Goal: Find specific page/section: Find specific page/section

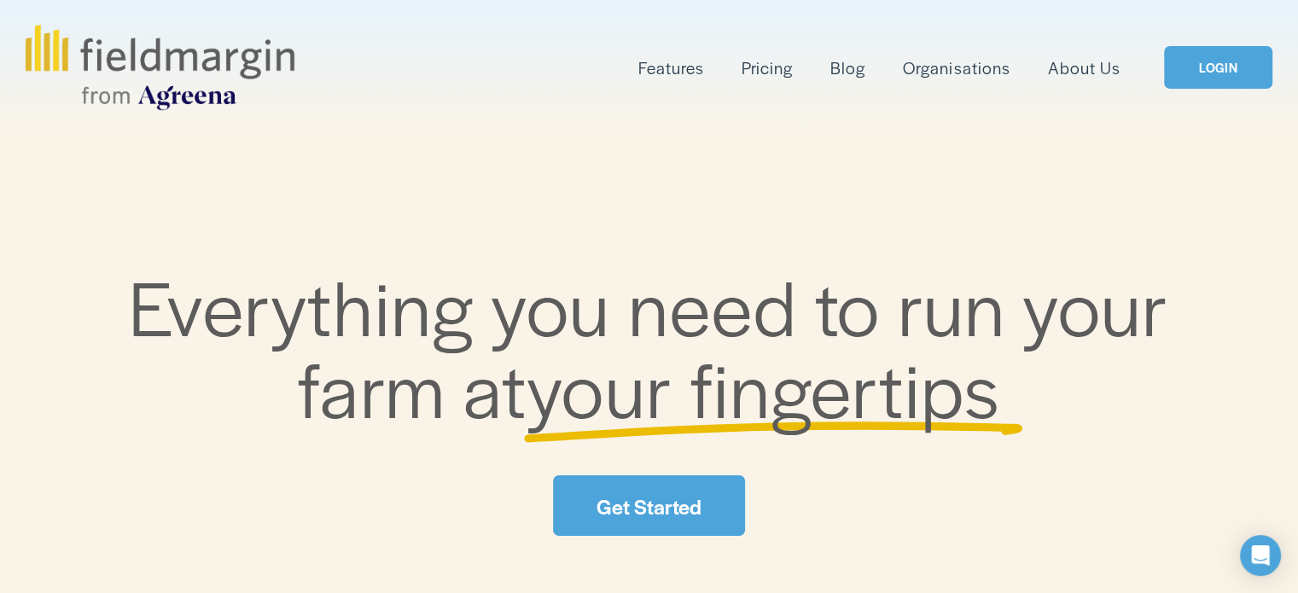
click at [1215, 56] on link "LOGIN" at bounding box center [1218, 68] width 108 height 44
click at [1192, 53] on link "LOGIN" at bounding box center [1218, 68] width 108 height 44
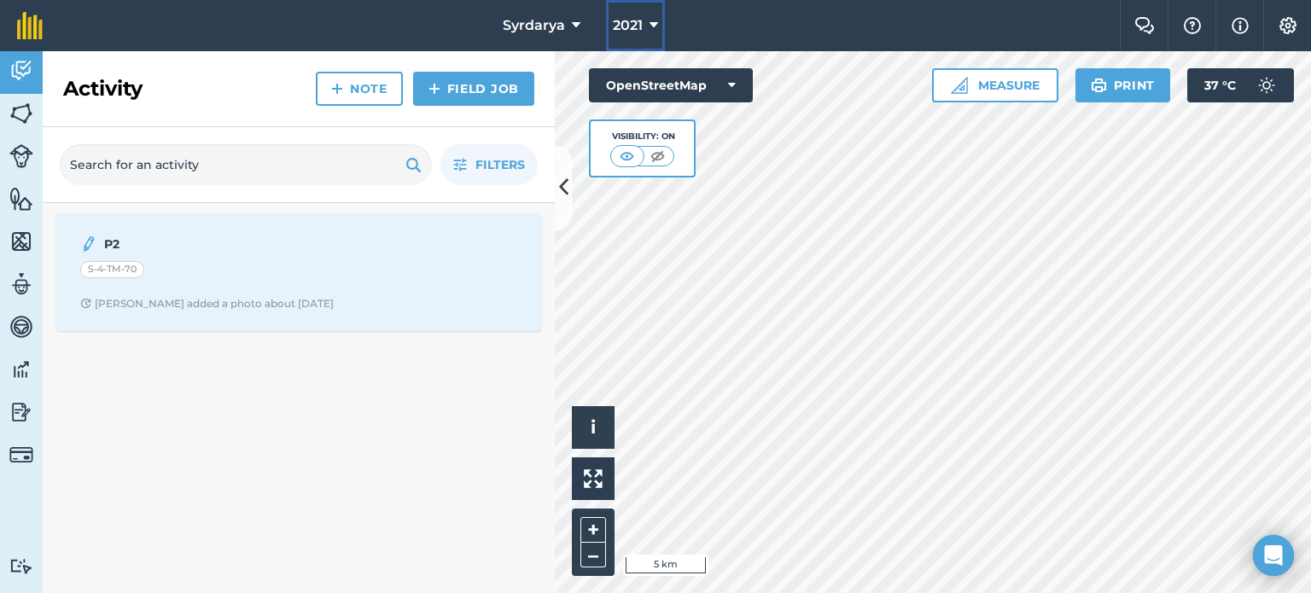
click at [647, 24] on button "2021" at bounding box center [635, 25] width 59 height 51
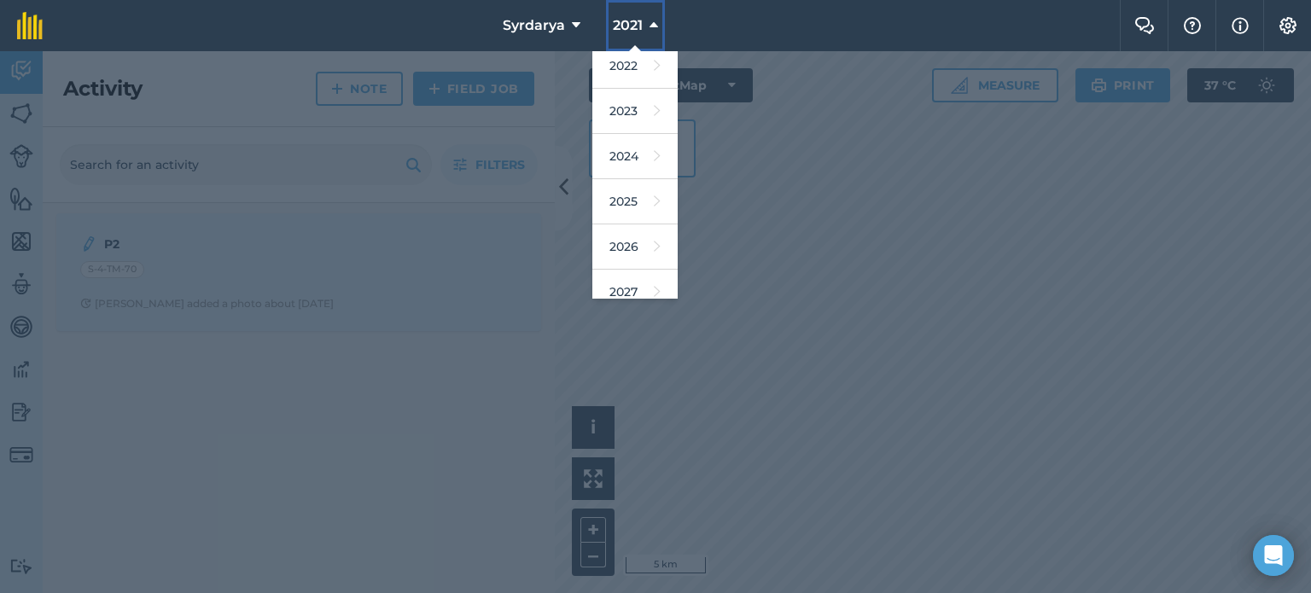
scroll to position [202, 0]
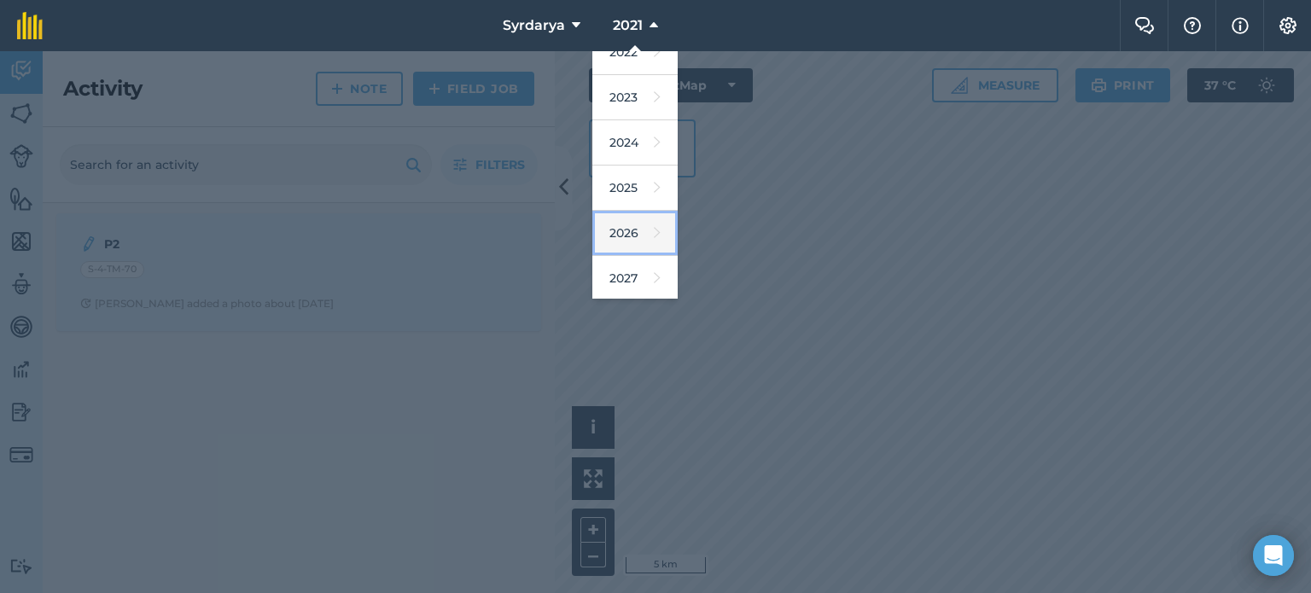
click at [627, 230] on link "2026" at bounding box center [634, 233] width 85 height 45
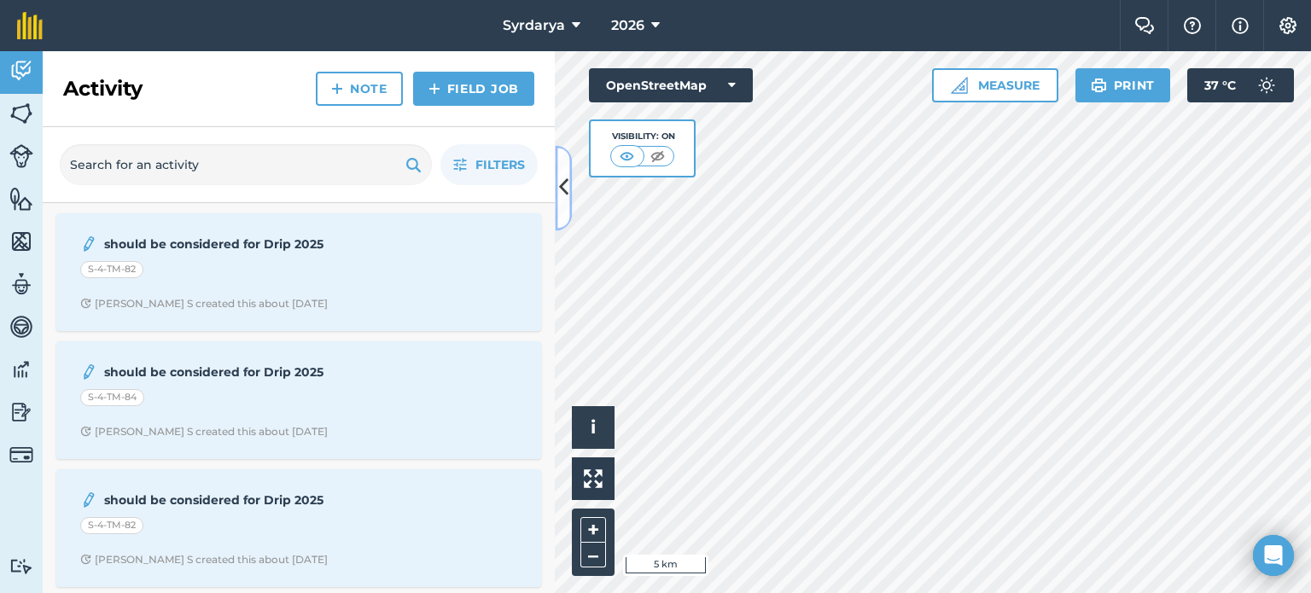
drag, startPoint x: 556, startPoint y: 185, endPoint x: 488, endPoint y: 183, distance: 68.3
click at [488, 183] on div "Activity Note Field Job Filters should be considered for Drip 2025 S-4-TM-82 Ni…" at bounding box center [299, 322] width 512 height 542
click at [14, 108] on img at bounding box center [21, 114] width 24 height 26
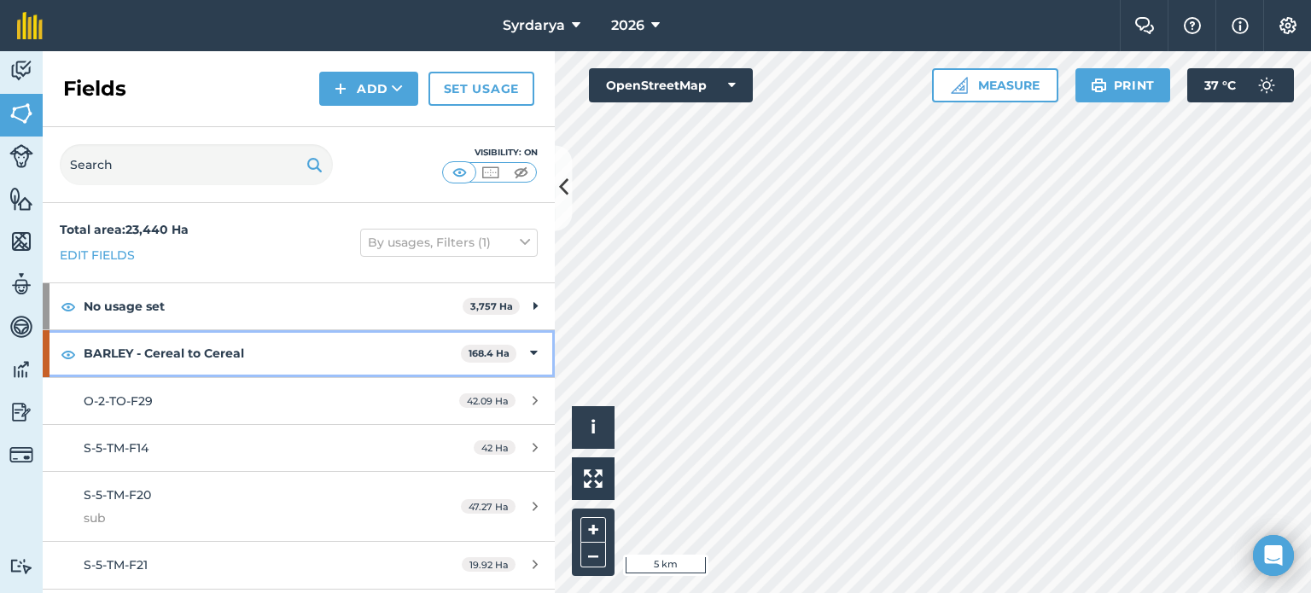
click at [530, 351] on icon at bounding box center [534, 353] width 8 height 19
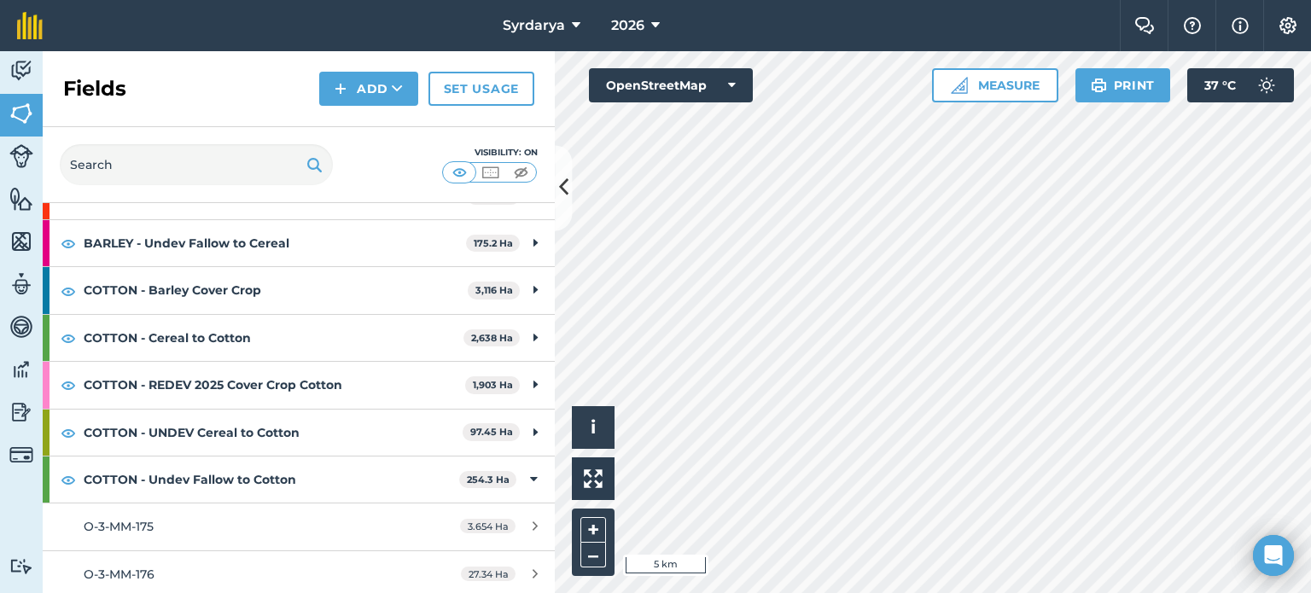
scroll to position [239, 0]
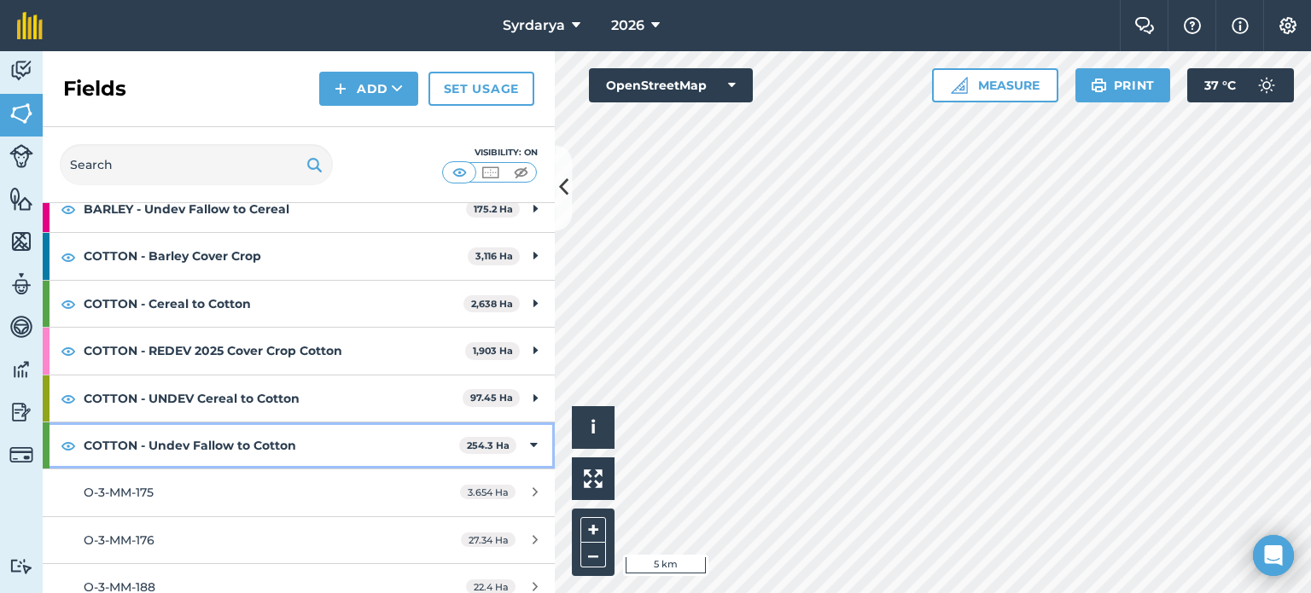
click at [530, 436] on icon at bounding box center [534, 445] width 8 height 19
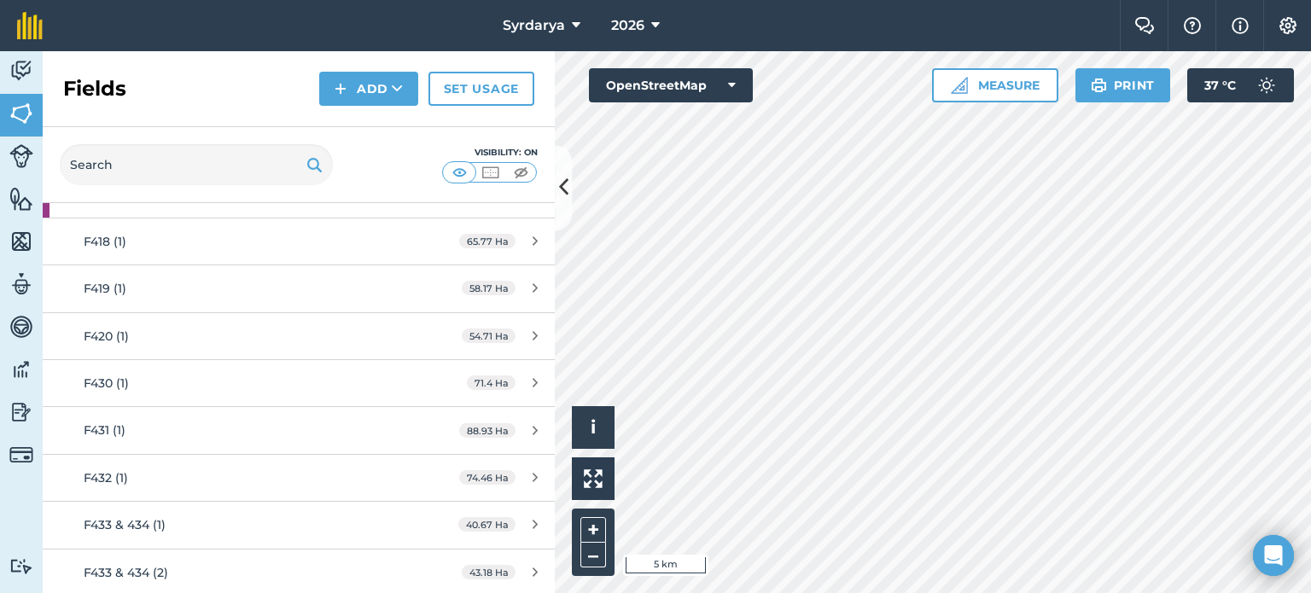
scroll to position [508, 0]
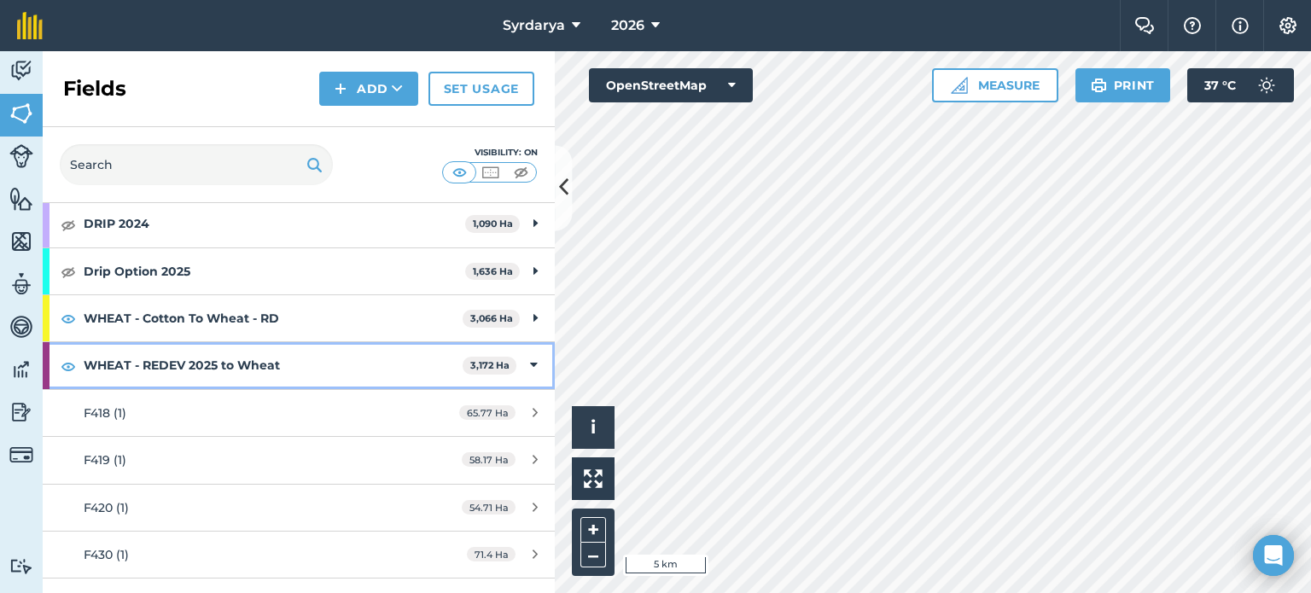
click at [530, 358] on icon at bounding box center [534, 365] width 8 height 19
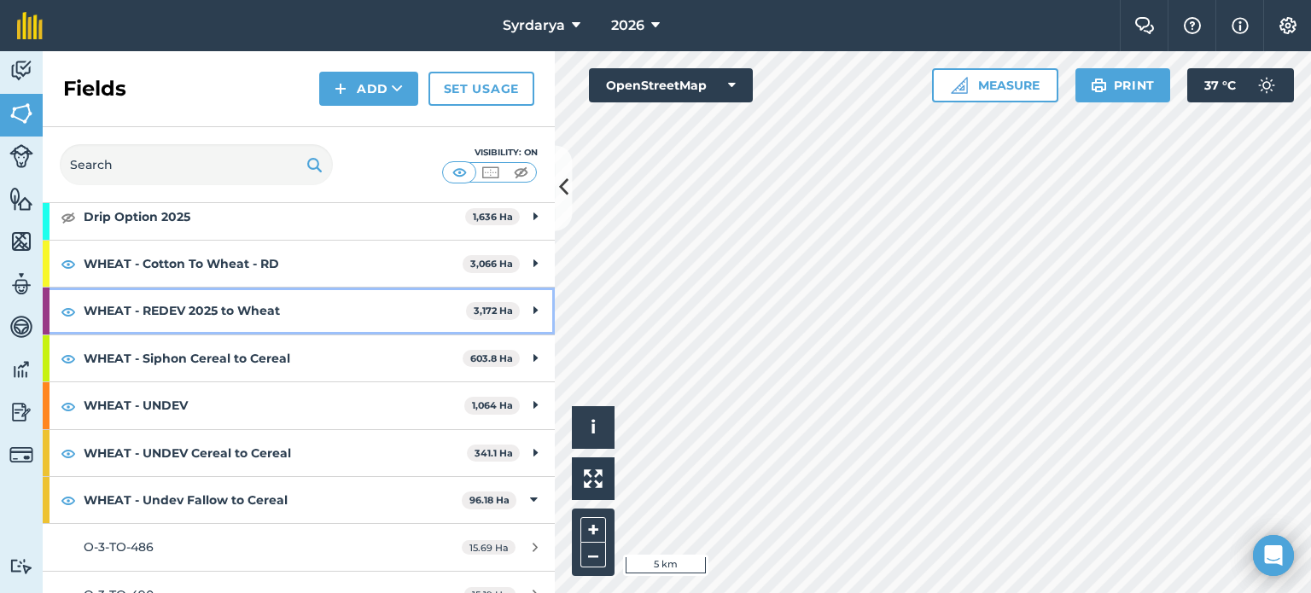
scroll to position [624, 0]
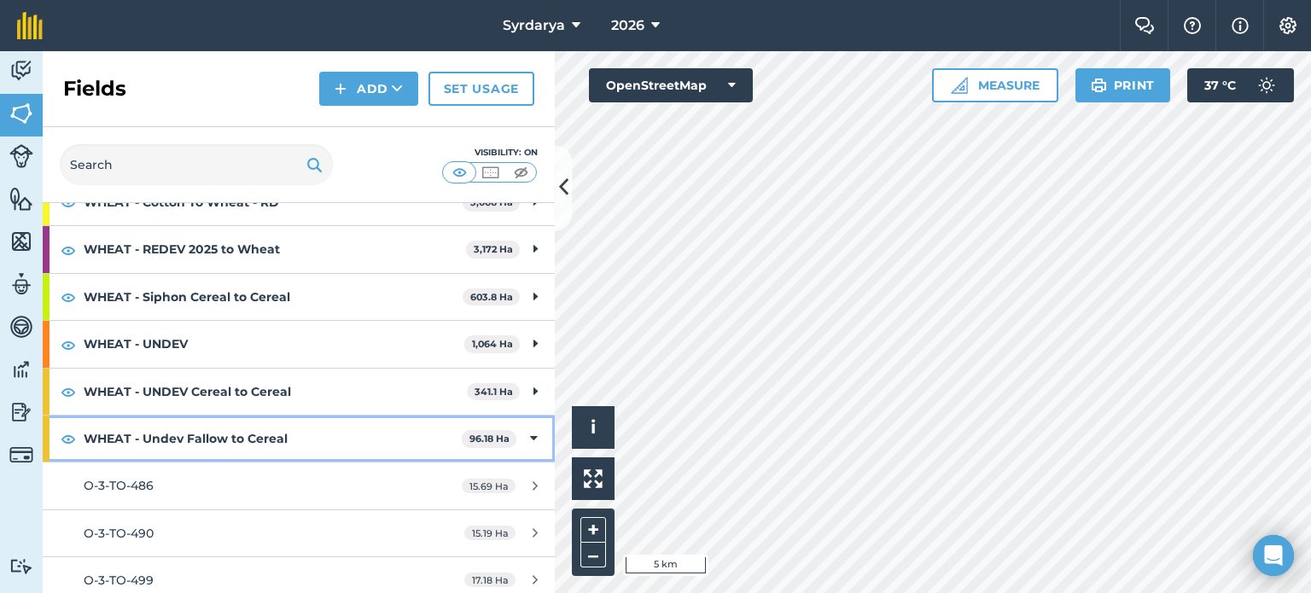
click at [530, 429] on icon at bounding box center [534, 438] width 8 height 19
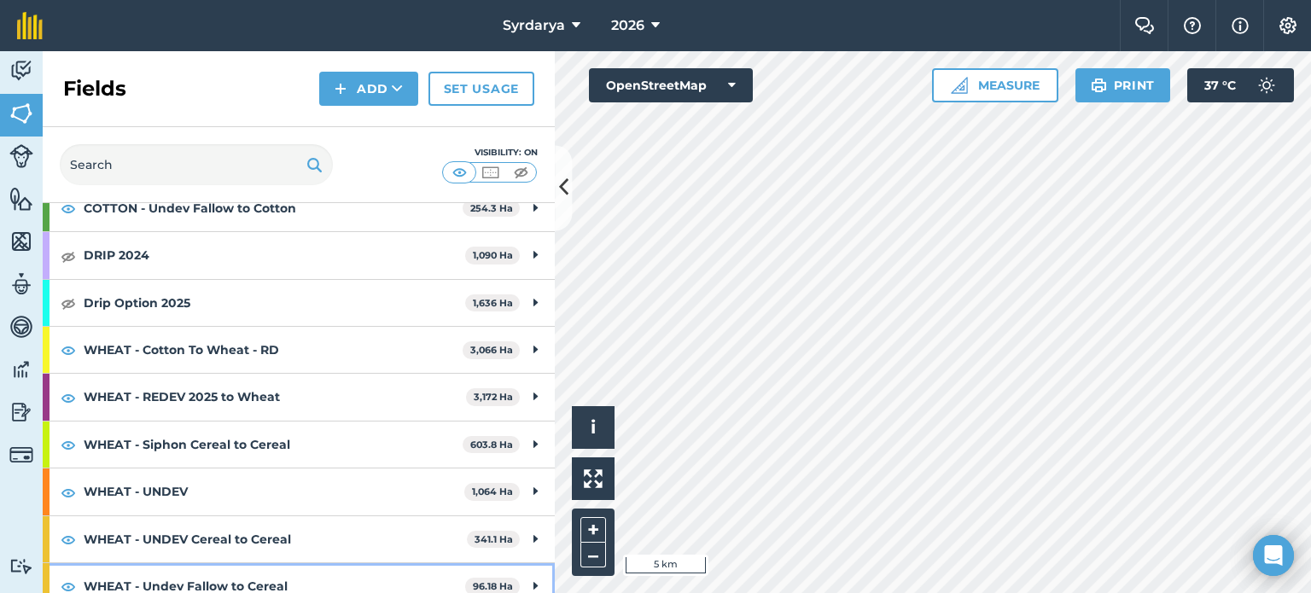
scroll to position [473, 0]
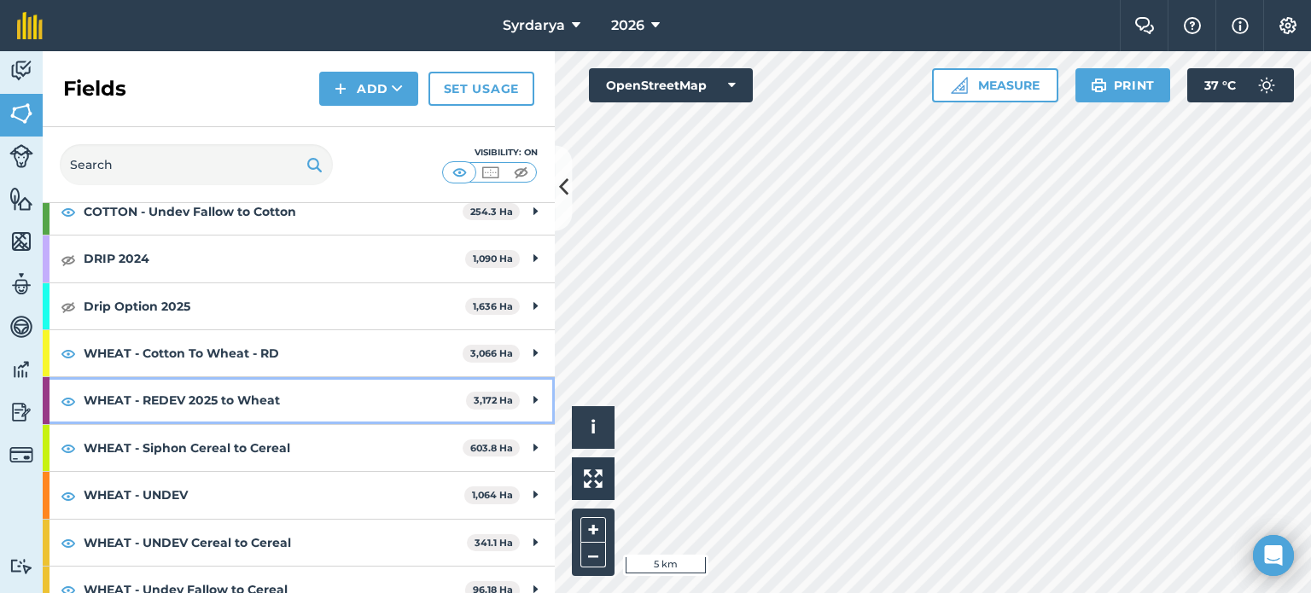
click at [499, 398] on span "3,172 Ha" at bounding box center [493, 401] width 54 height 18
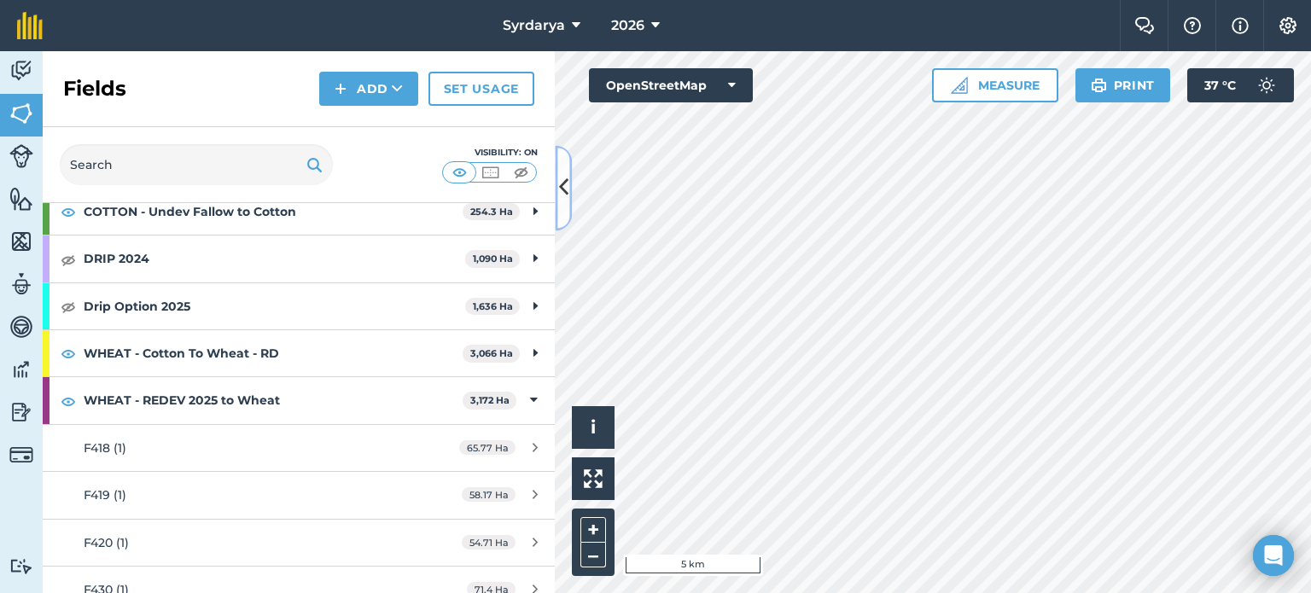
click at [560, 195] on icon at bounding box center [563, 188] width 9 height 30
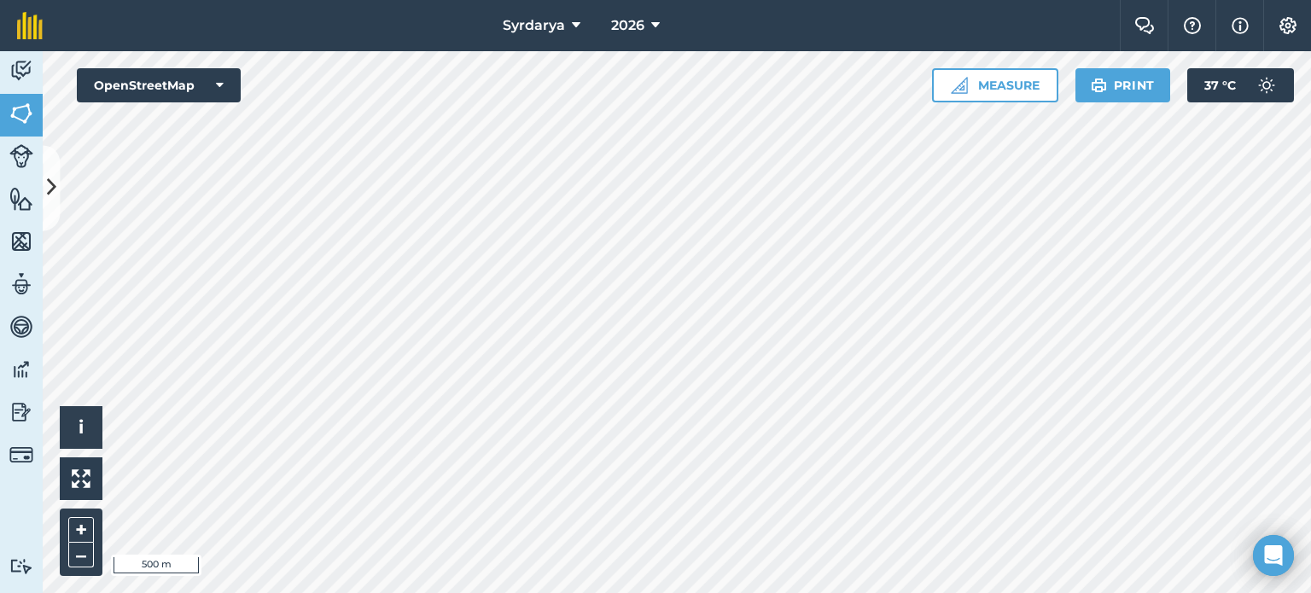
click at [584, 44] on div "Syrdarya 2026 Farm Chat Help Info Settings Syrdarya - 2026 Reproduced with the …" at bounding box center [655, 296] width 1311 height 593
click at [45, 190] on button at bounding box center [51, 187] width 17 height 85
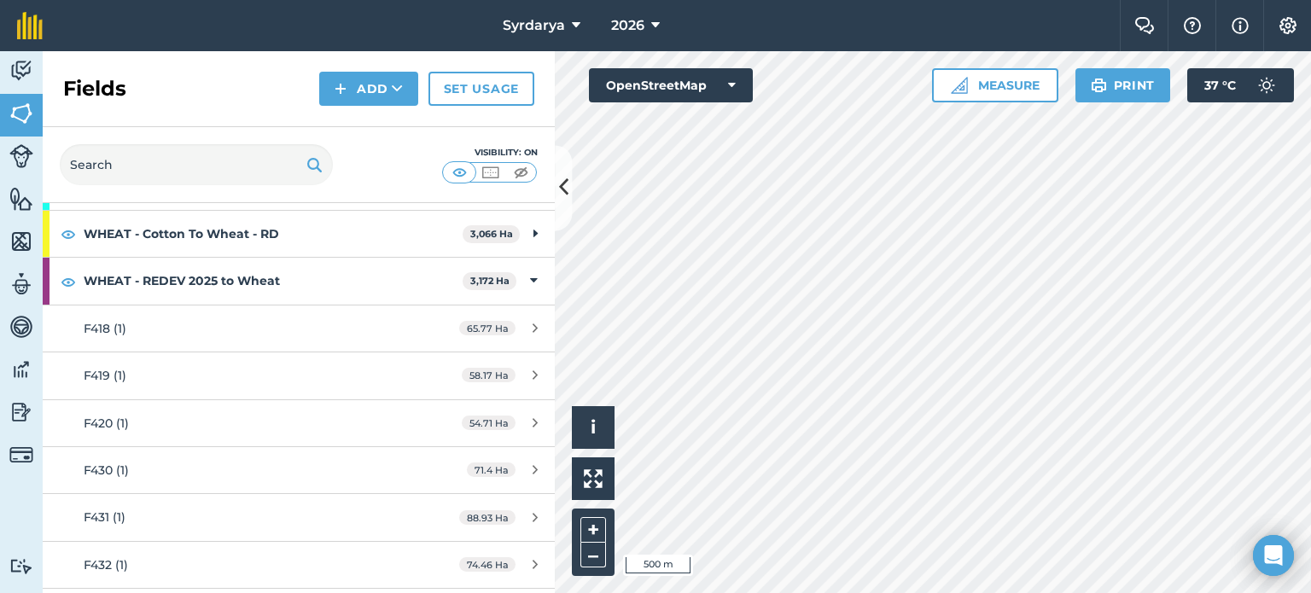
scroll to position [607, 0]
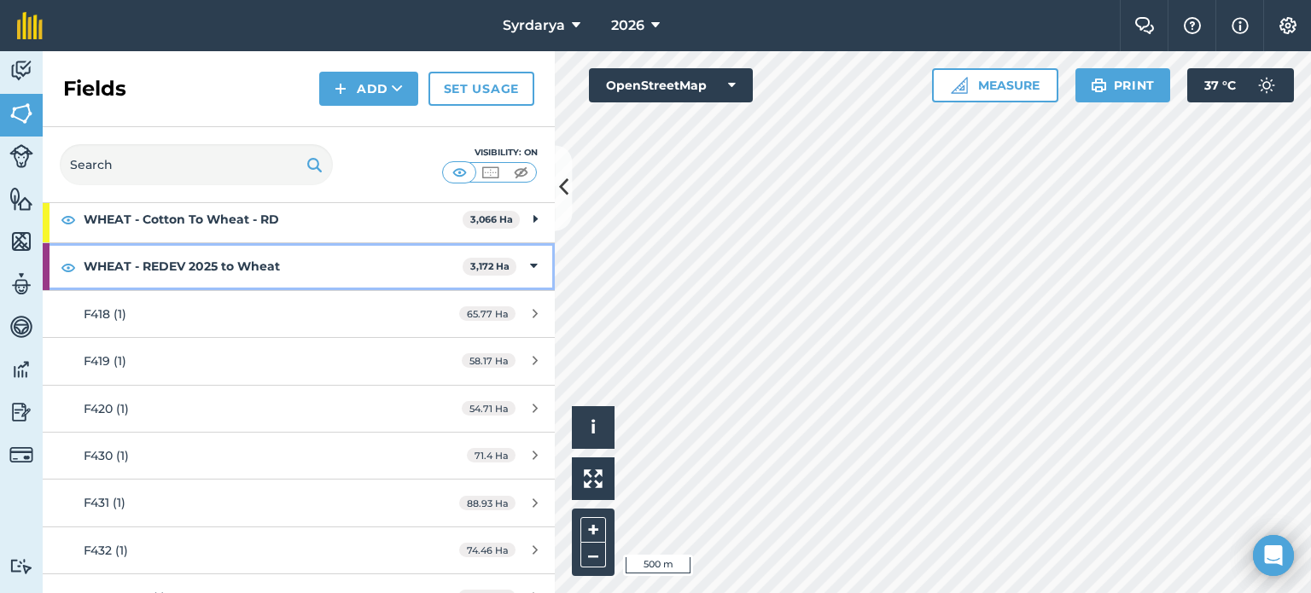
click at [530, 265] on icon at bounding box center [534, 266] width 8 height 19
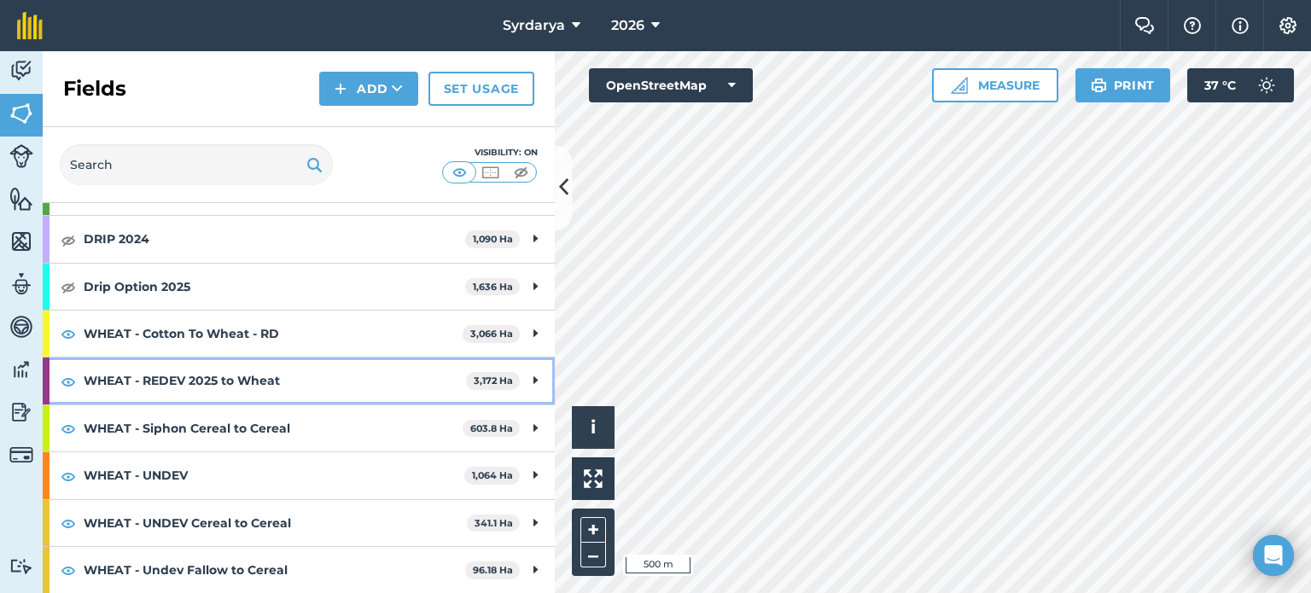
scroll to position [489, 0]
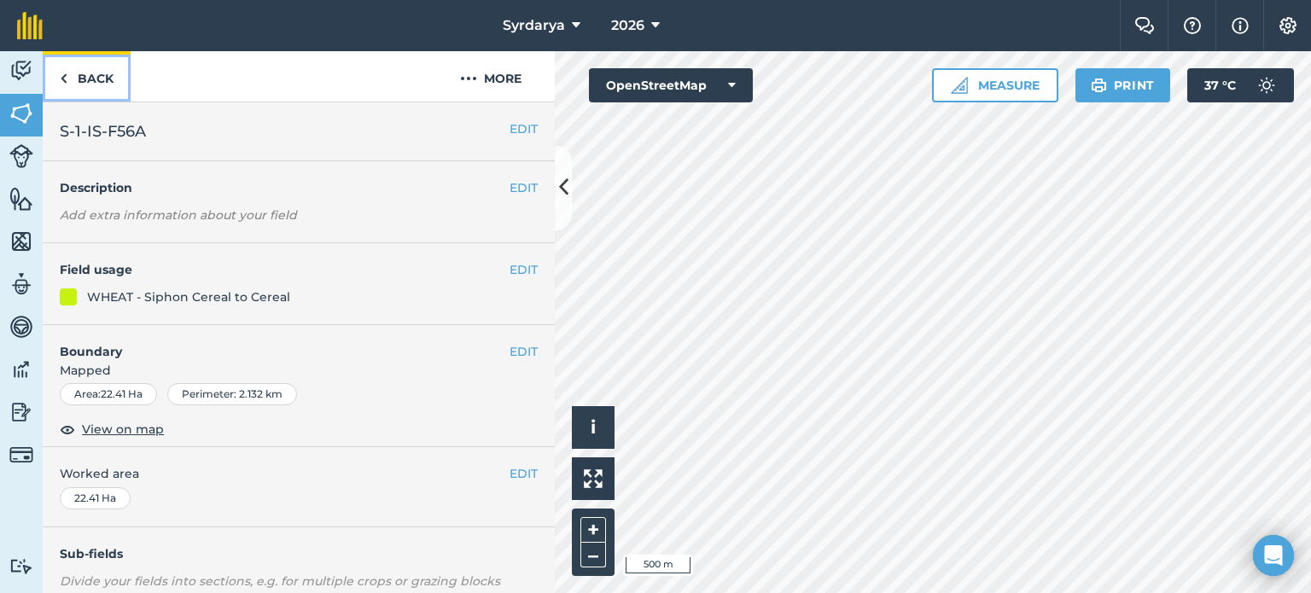
click at [68, 79] on link "Back" at bounding box center [87, 76] width 88 height 50
click at [74, 75] on link "Back" at bounding box center [87, 76] width 88 height 50
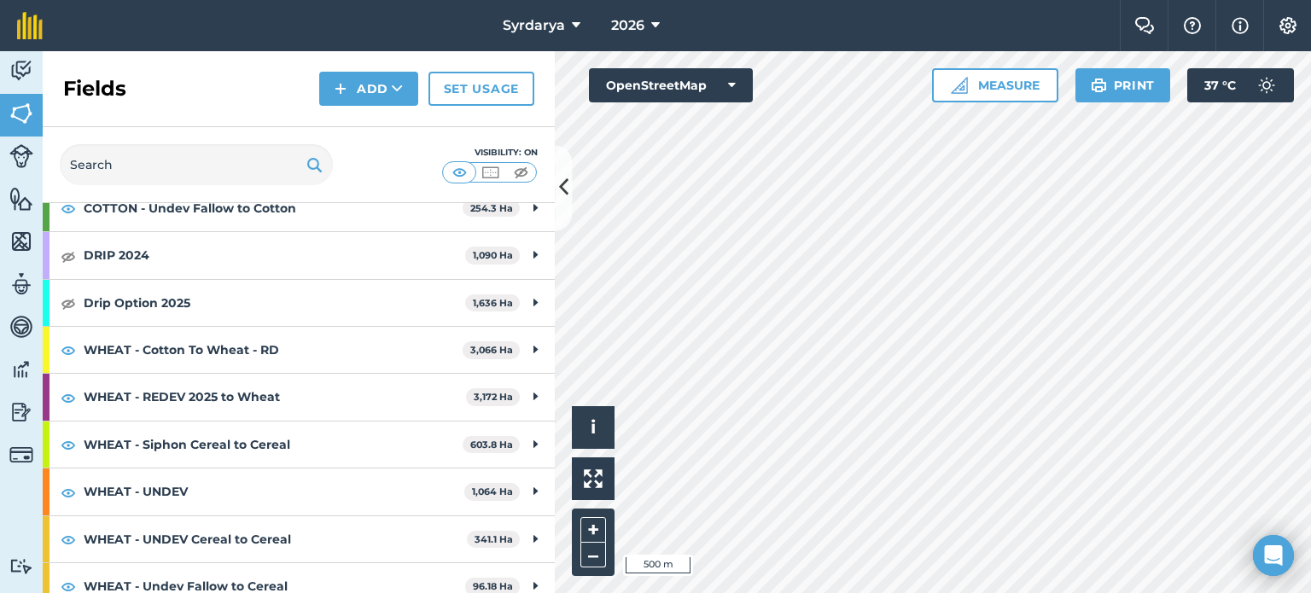
scroll to position [489, 0]
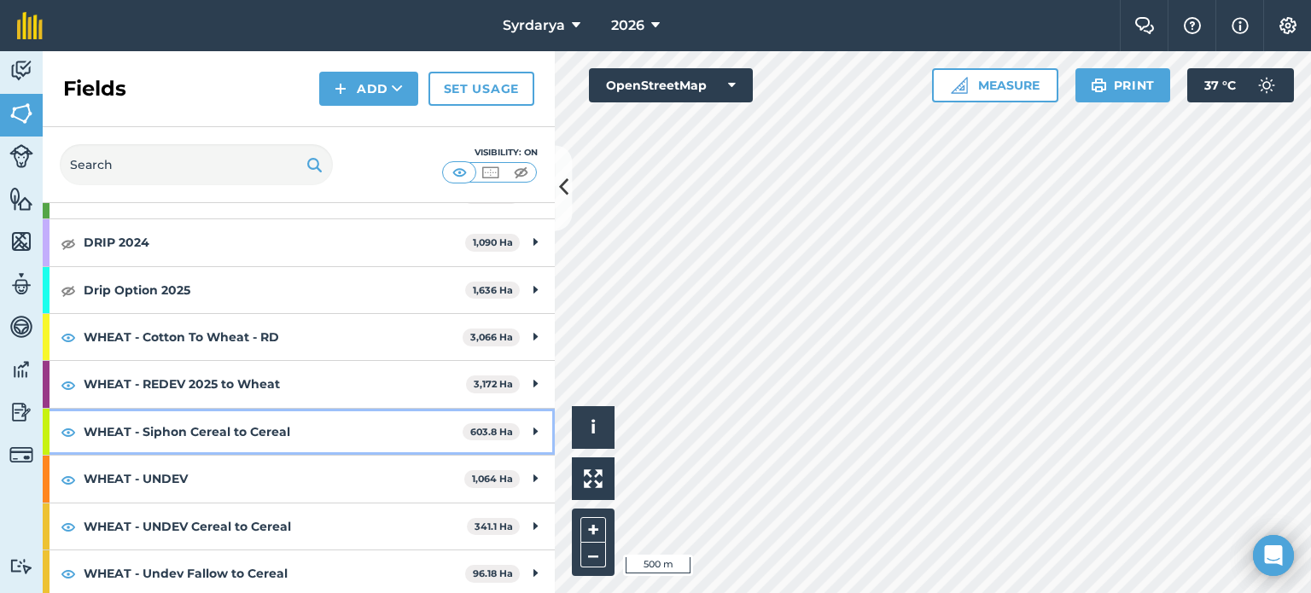
click at [533, 427] on icon at bounding box center [535, 431] width 4 height 19
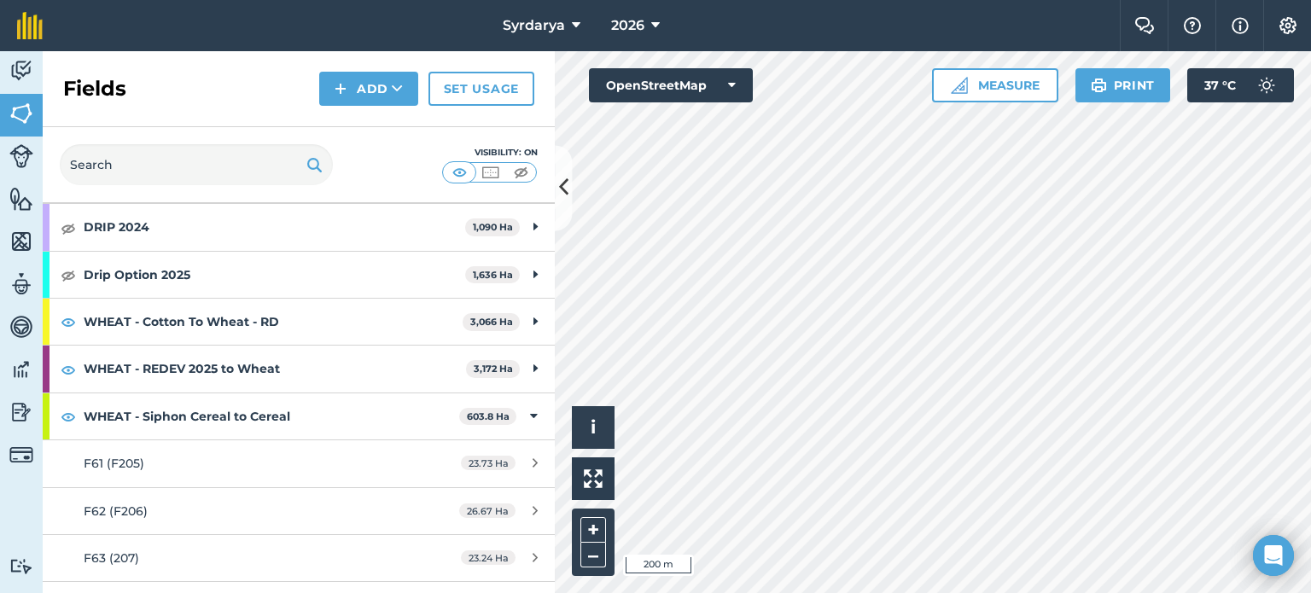
scroll to position [663, 0]
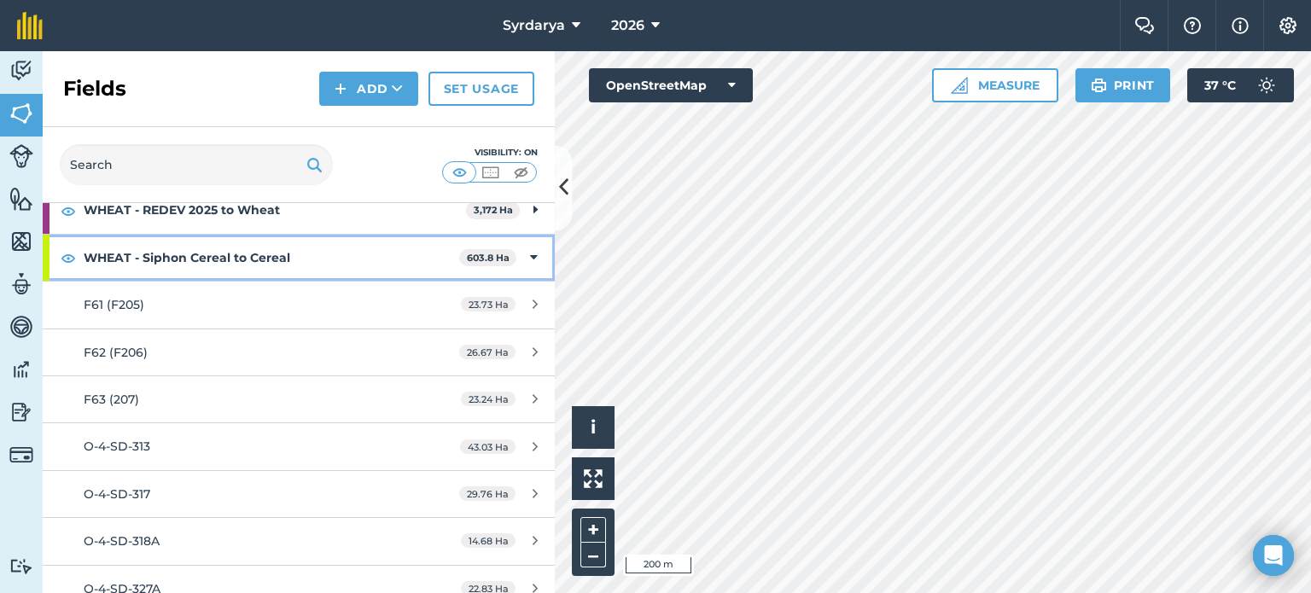
click at [525, 253] on div "WHEAT - Siphon Cereal to Cereal 603.8 Ha" at bounding box center [299, 258] width 512 height 46
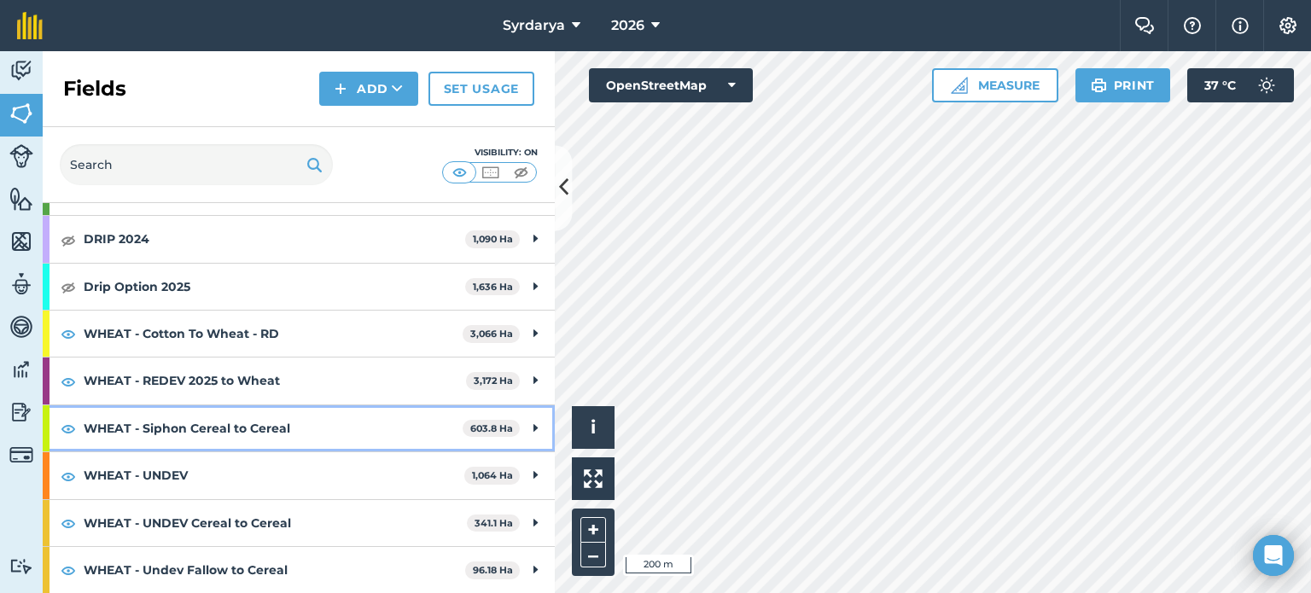
scroll to position [489, 0]
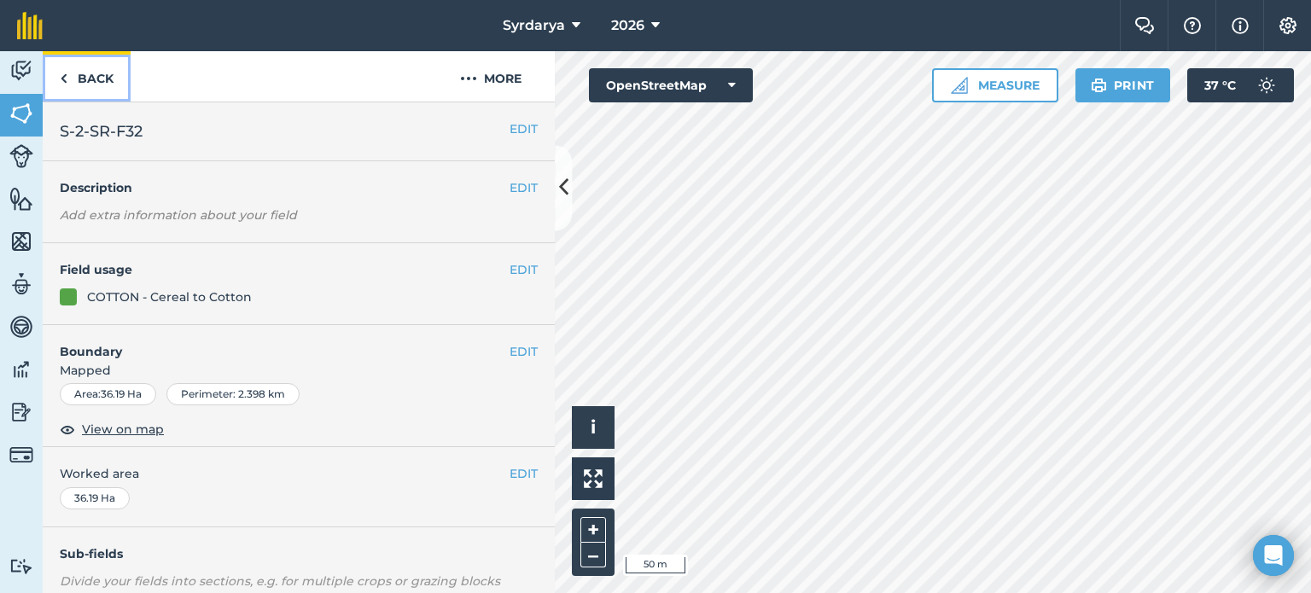
click at [81, 86] on link "Back" at bounding box center [87, 76] width 88 height 50
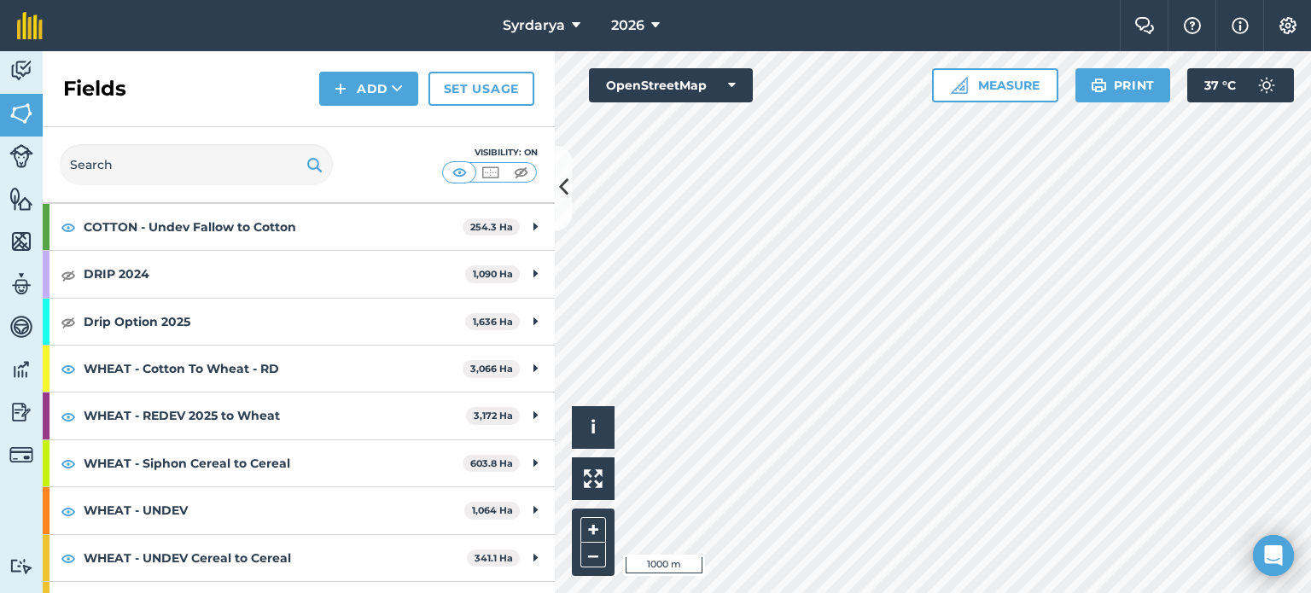
scroll to position [460, 0]
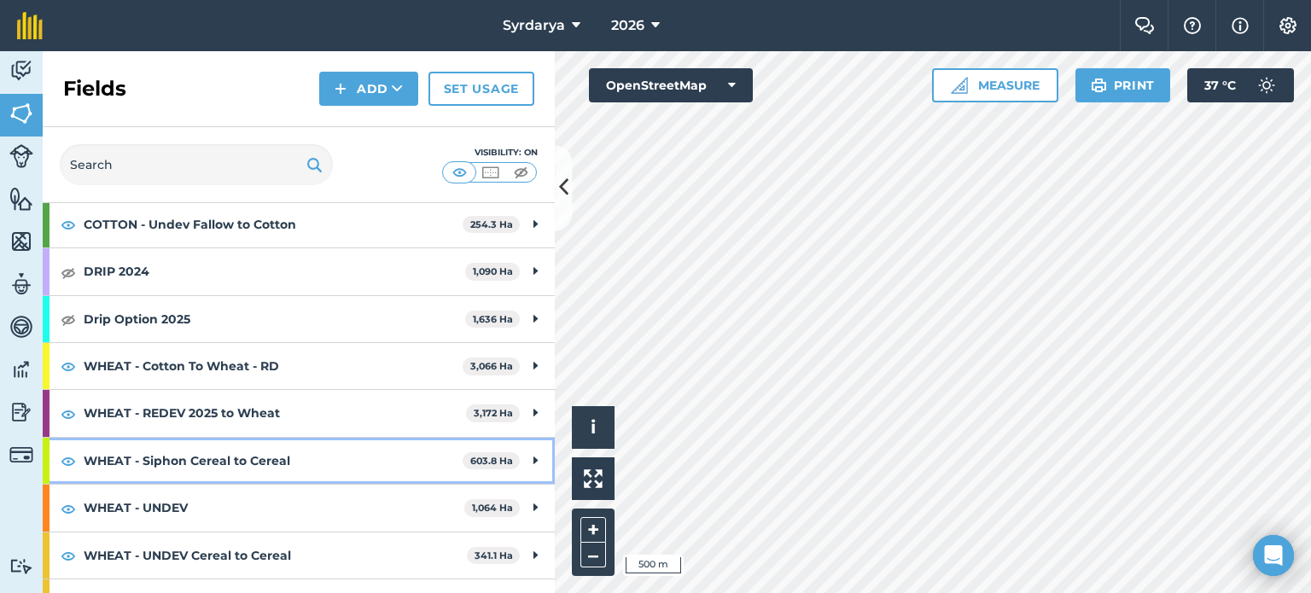
click at [533, 457] on icon at bounding box center [535, 460] width 4 height 19
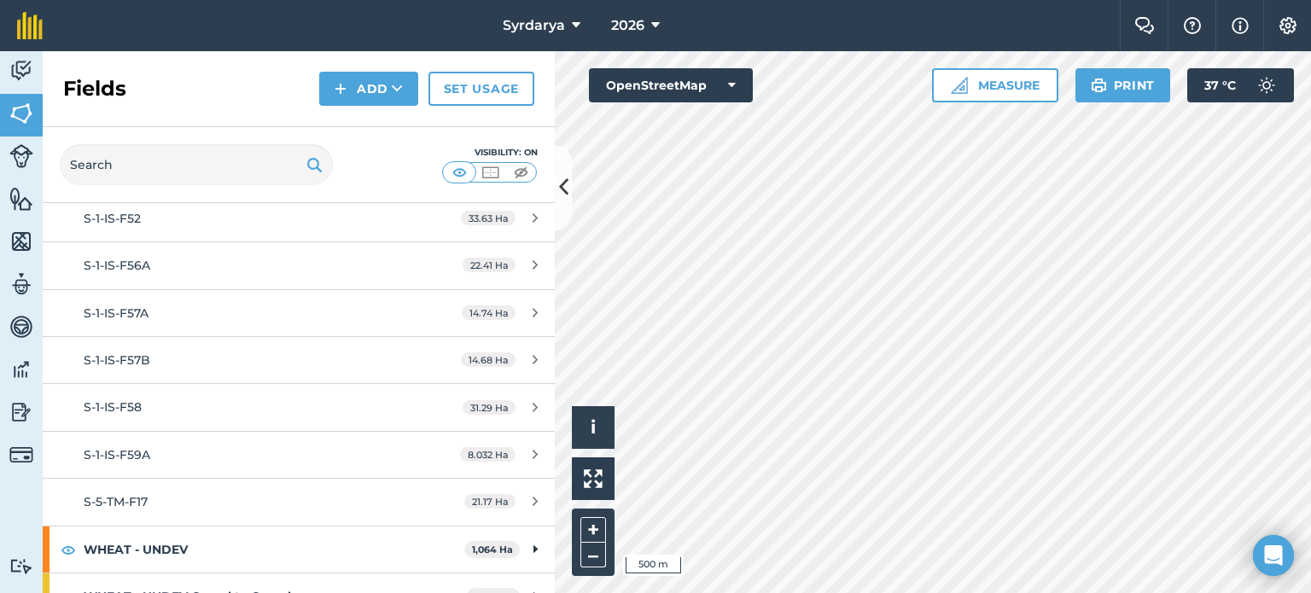
scroll to position [1556, 0]
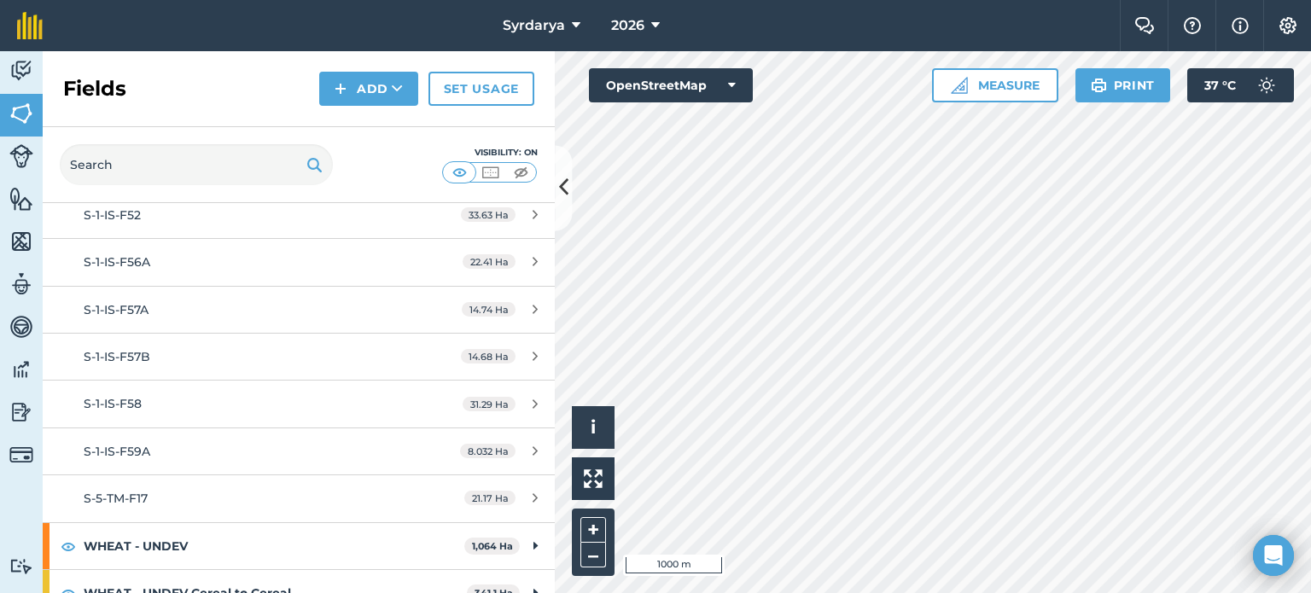
click at [1033, 30] on div "Syrdarya 2026 Farm Chat Help Info Settings Syrdarya - 2026 Reproduced with the …" at bounding box center [655, 296] width 1311 height 593
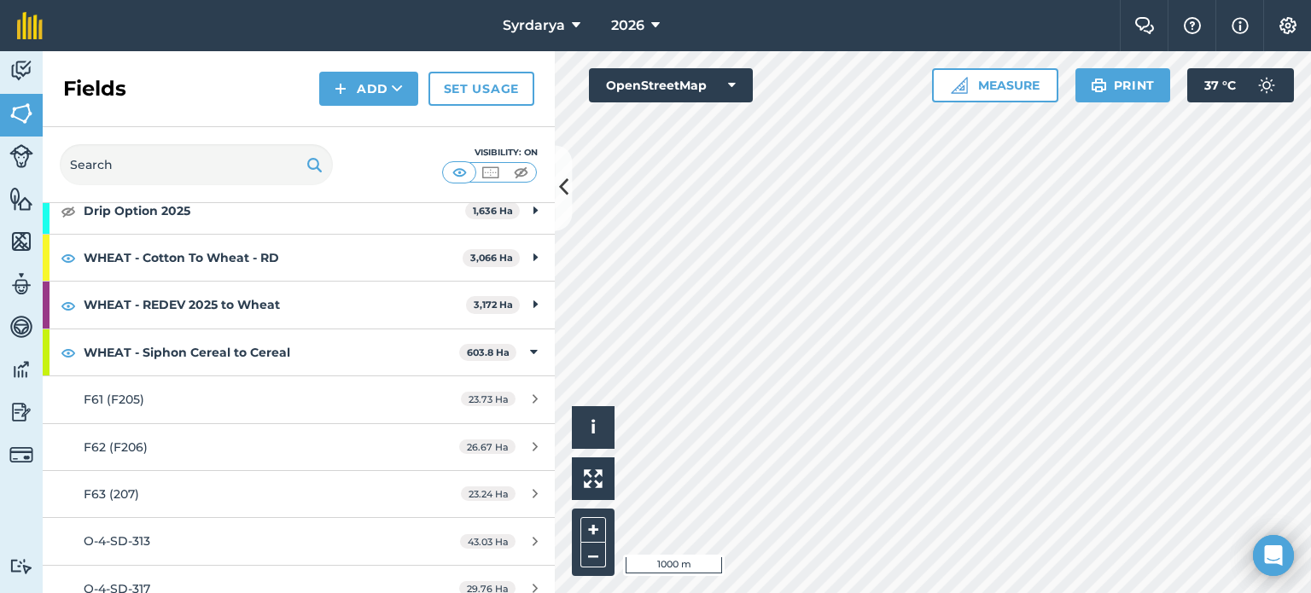
scroll to position [637, 0]
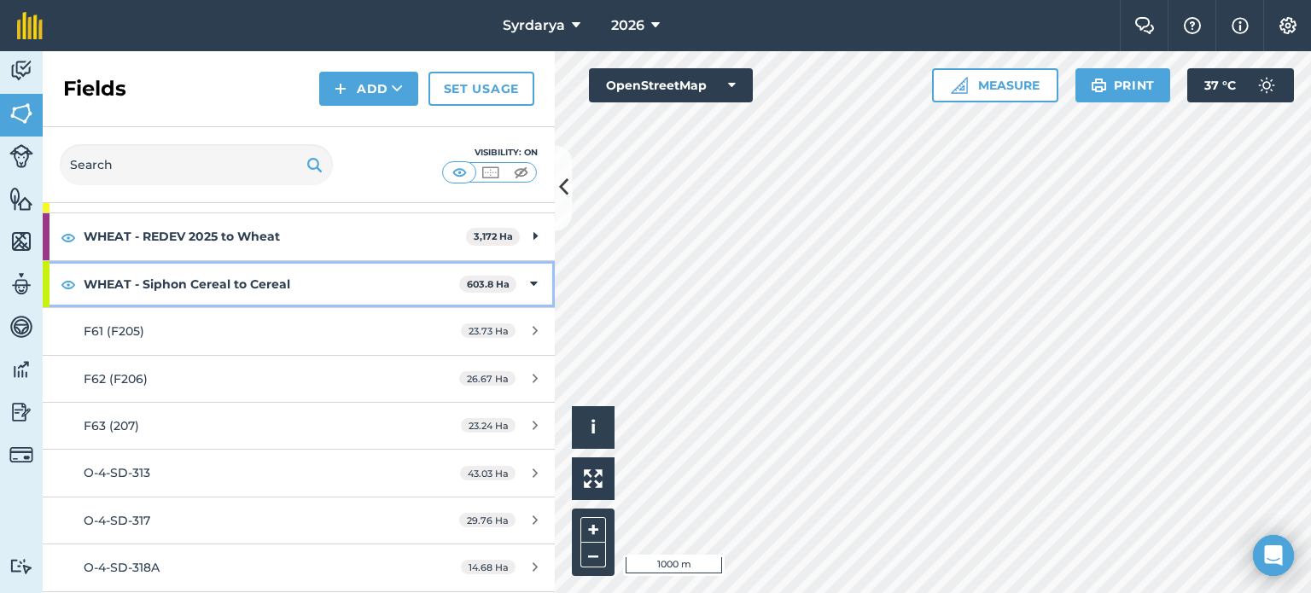
click at [530, 282] on icon at bounding box center [534, 284] width 8 height 19
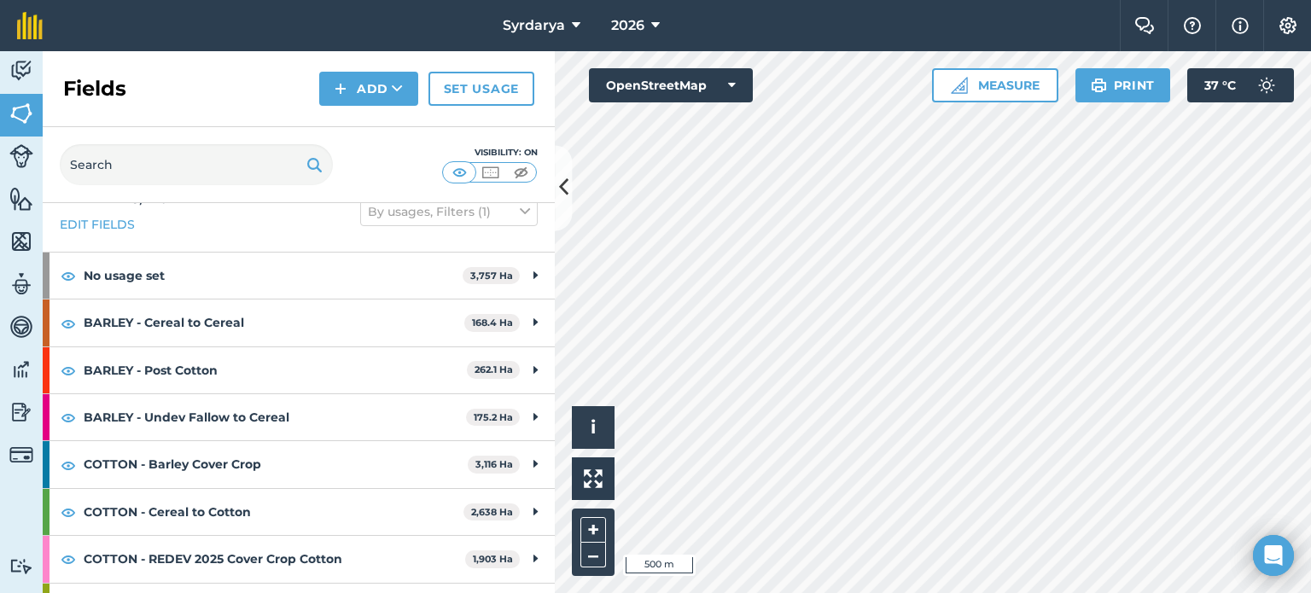
scroll to position [0, 0]
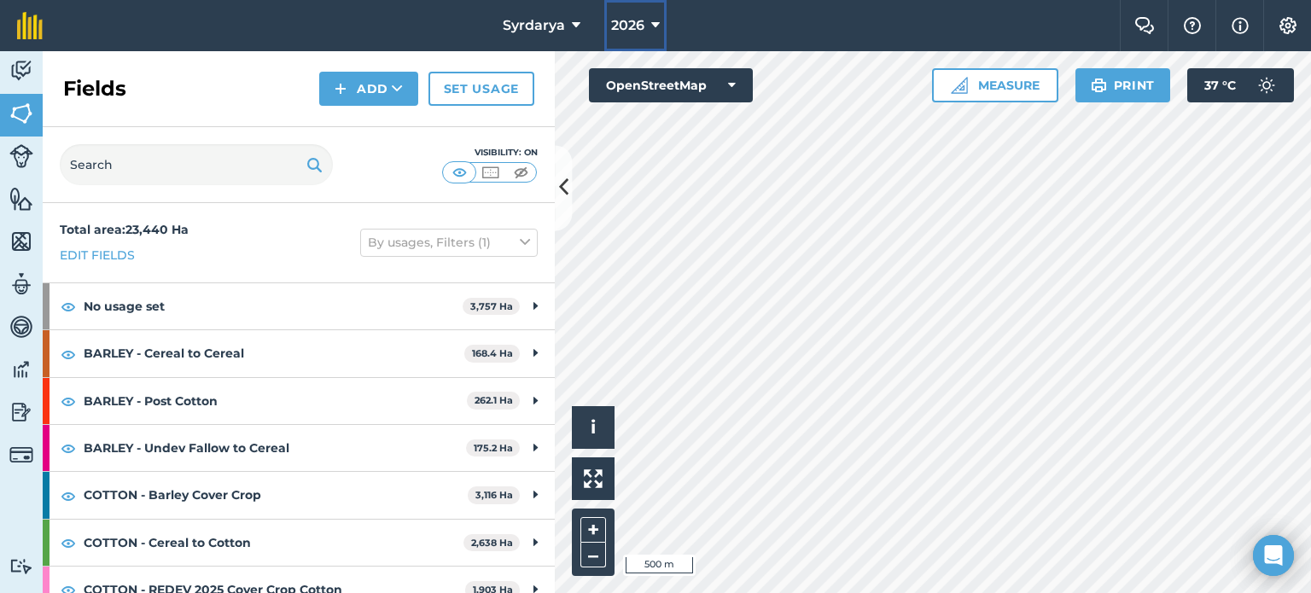
click at [656, 27] on icon at bounding box center [655, 25] width 9 height 20
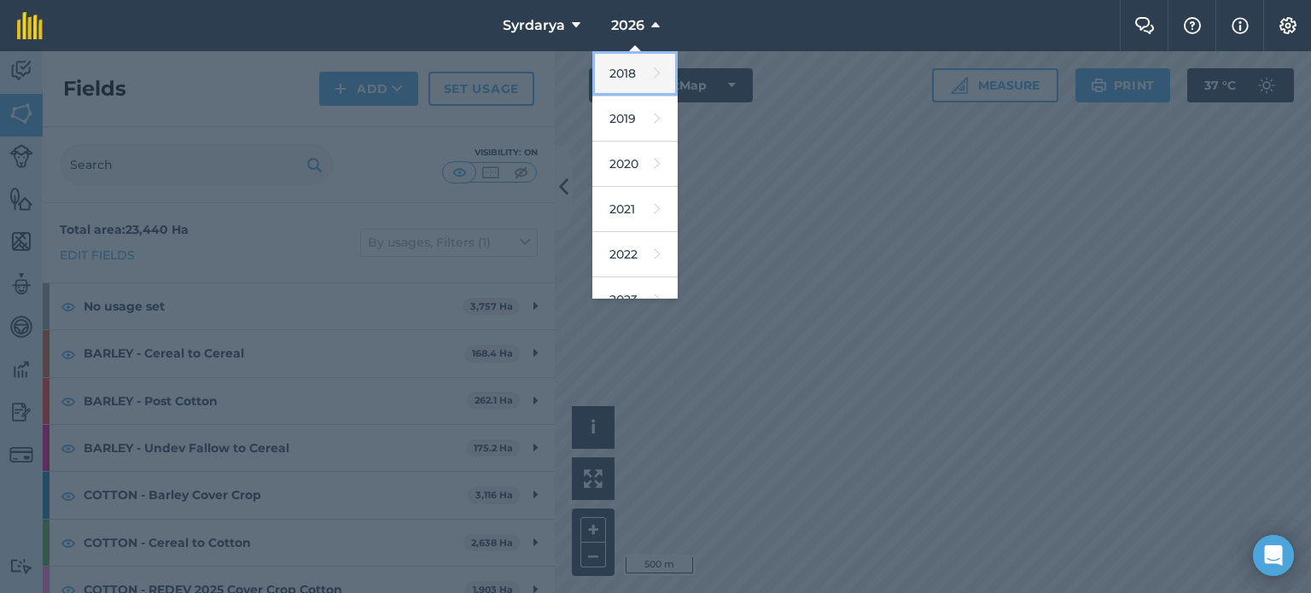
click at [638, 73] on link "2018" at bounding box center [634, 73] width 85 height 45
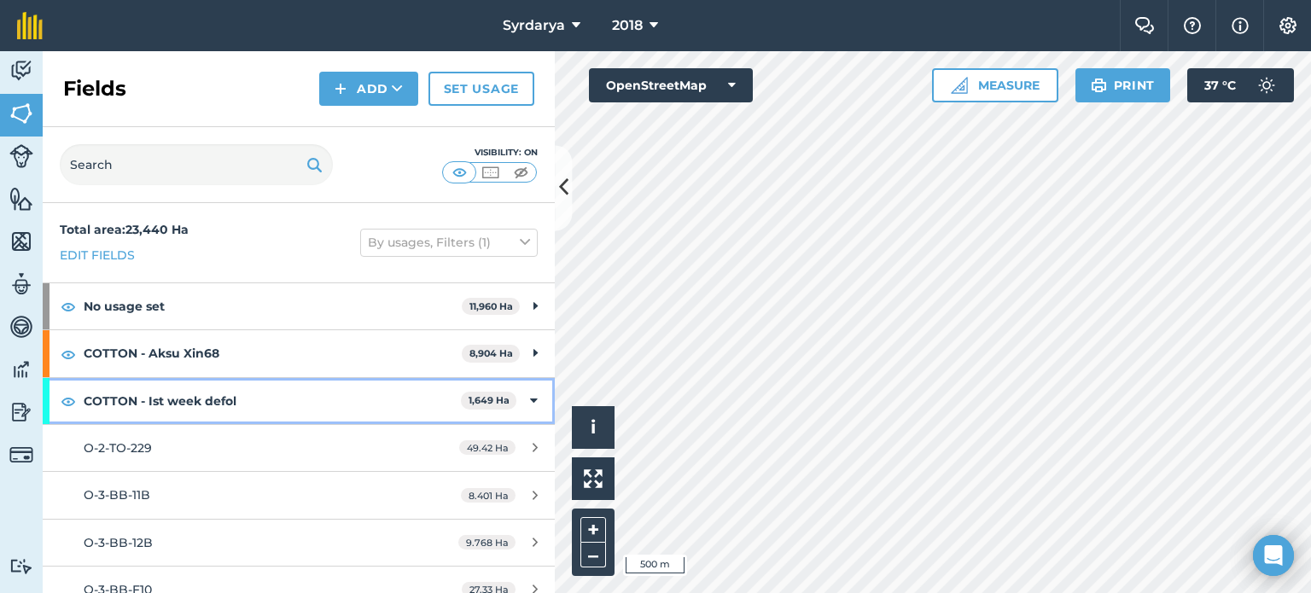
click at [530, 399] on icon at bounding box center [534, 401] width 8 height 19
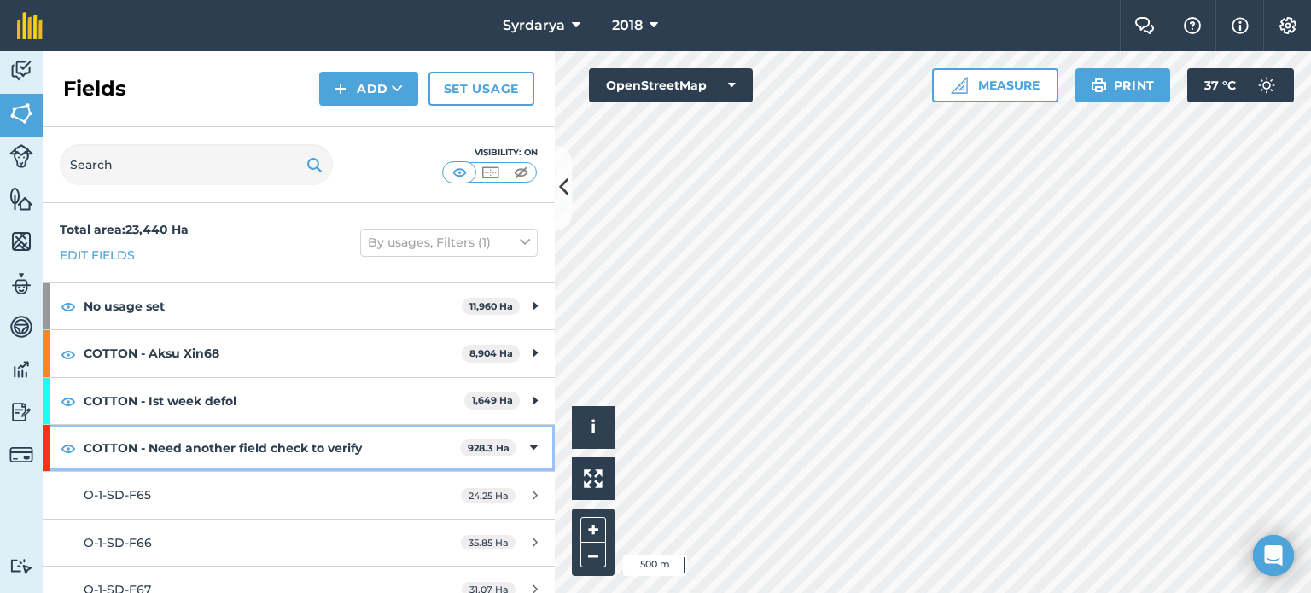
click at [530, 450] on icon at bounding box center [534, 448] width 8 height 19
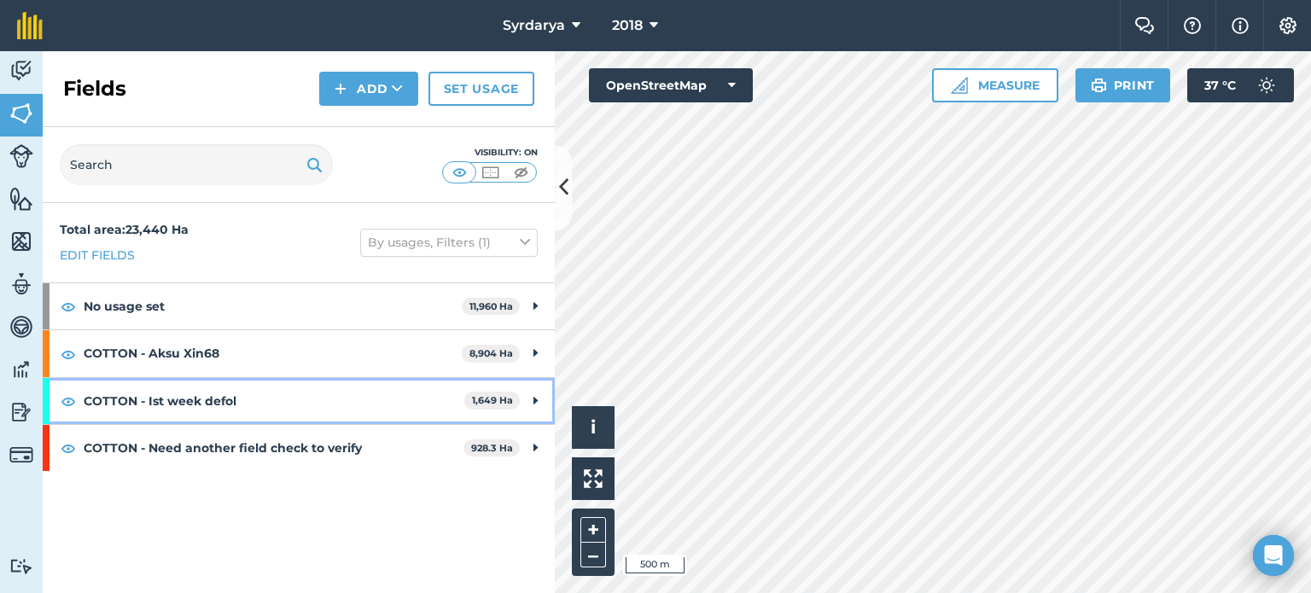
click at [529, 398] on div "COTTON - Ist week defol 1,649 Ha" at bounding box center [299, 401] width 512 height 46
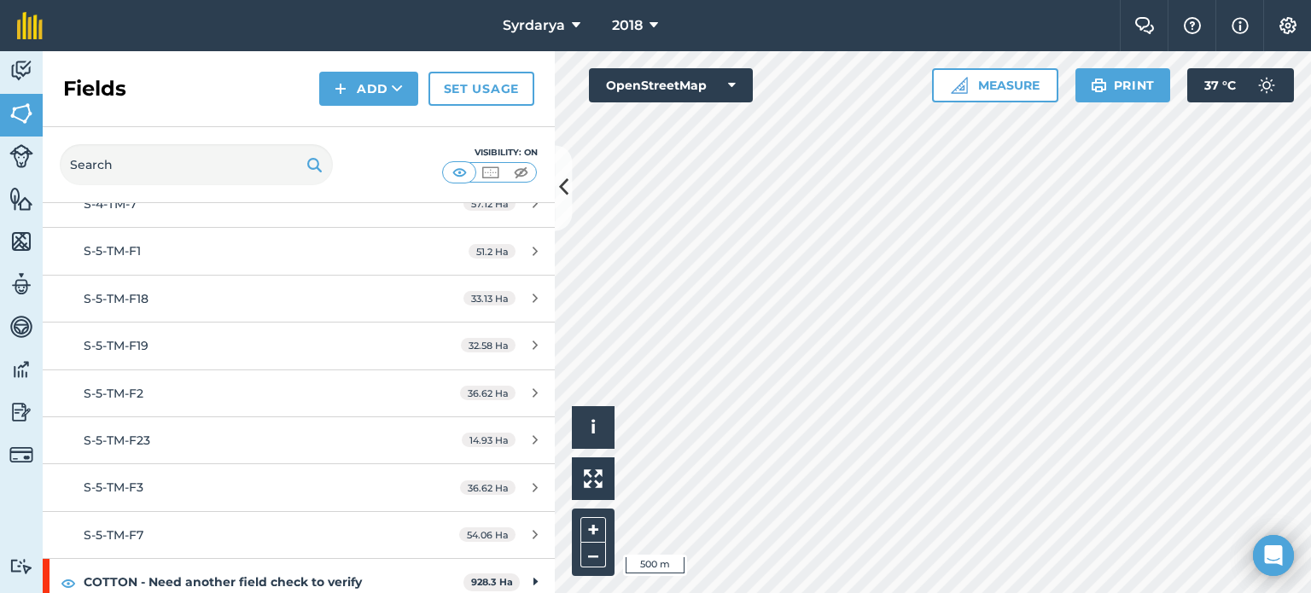
scroll to position [2797, 0]
click at [519, 573] on div "COTTON - Need another field check to verify 928.3 Ha" at bounding box center [299, 581] width 512 height 46
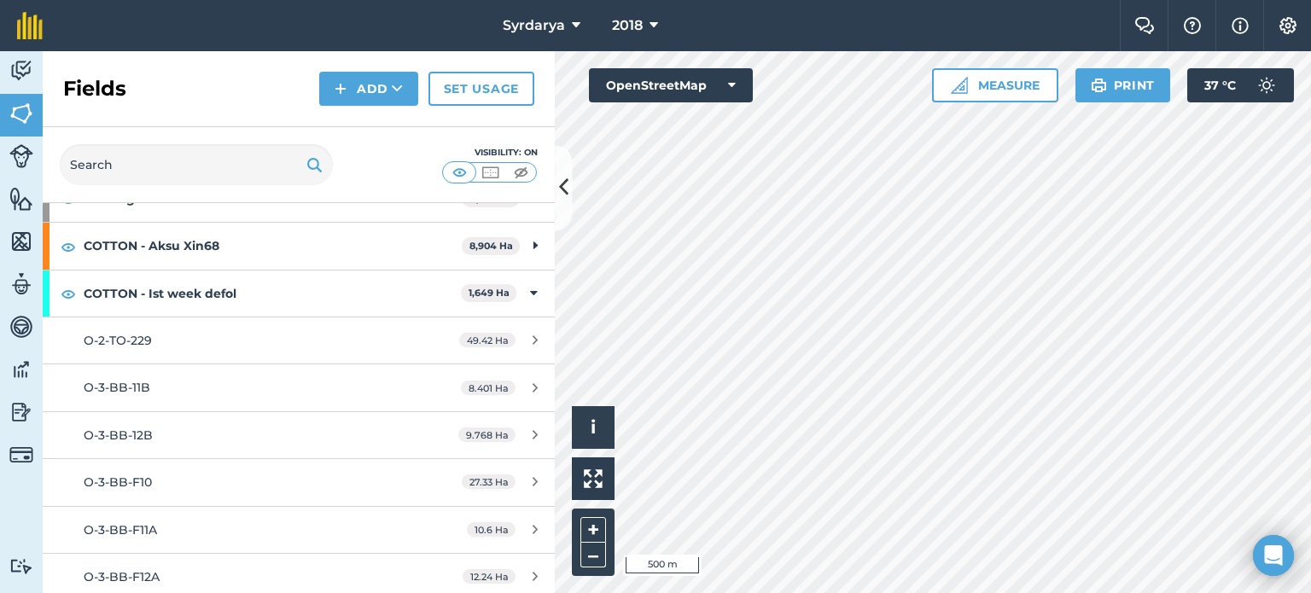
scroll to position [0, 0]
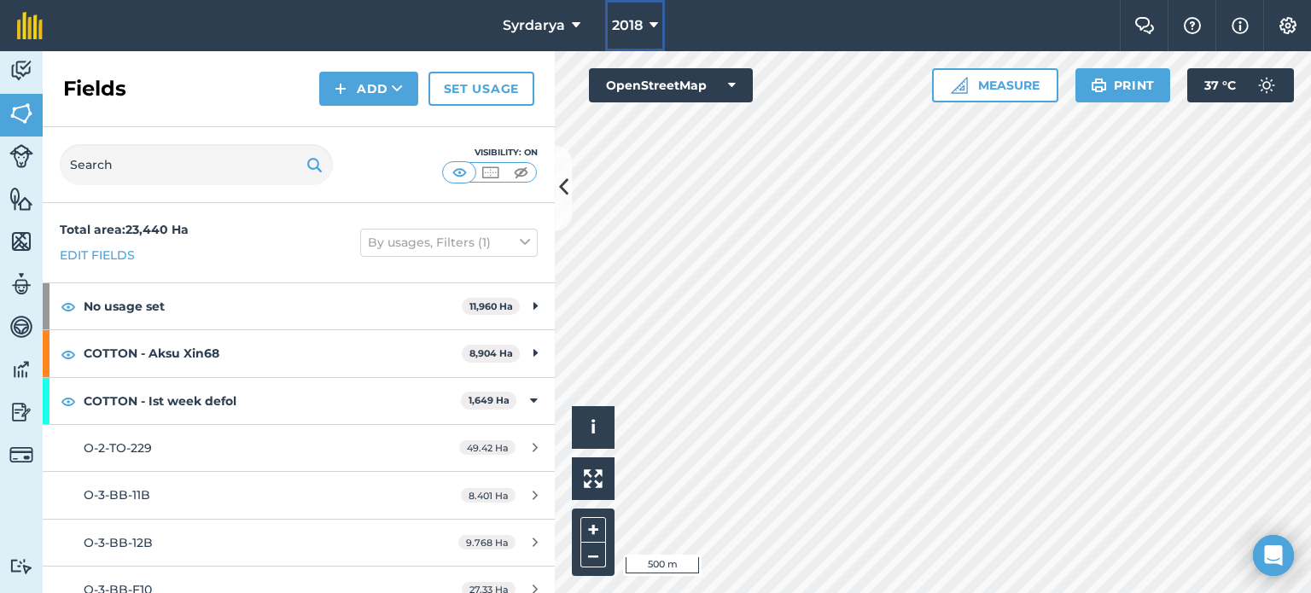
click at [657, 27] on icon at bounding box center [653, 25] width 9 height 20
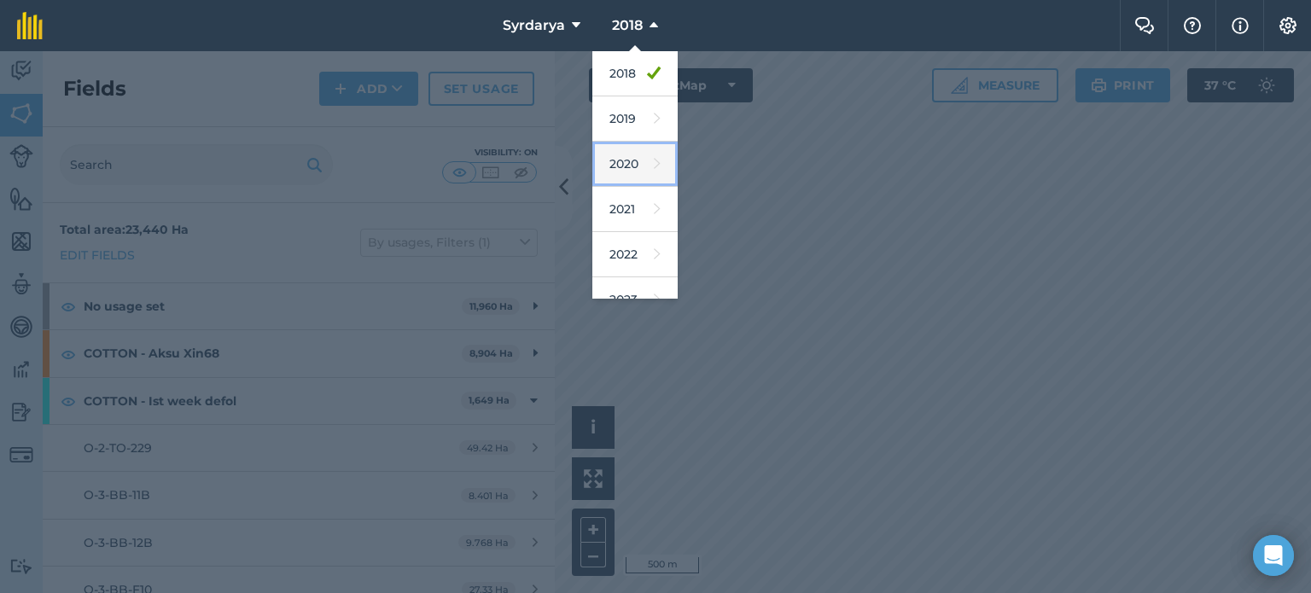
click at [633, 172] on link "2020" at bounding box center [634, 164] width 85 height 45
